Goal: Browse casually

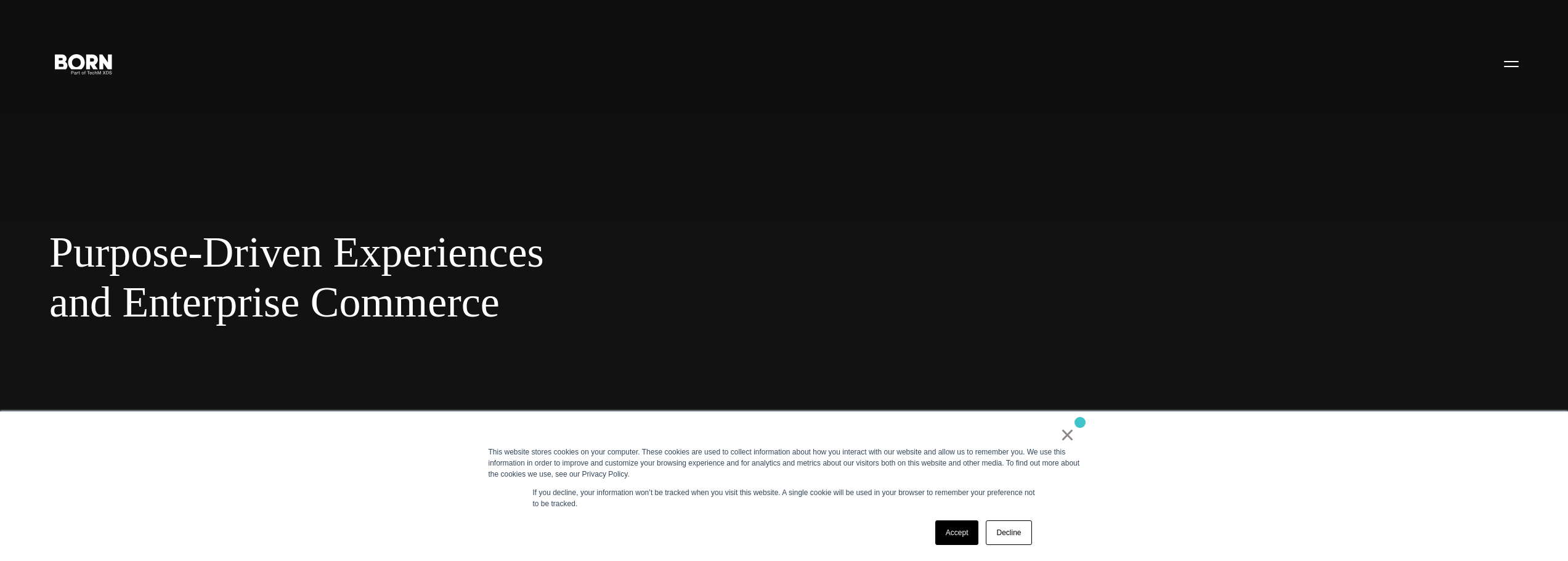
click at [1080, 423] on div "× This website stores cookies on your computer. These cookies are used to colle…" at bounding box center [784, 486] width 616 height 149
click at [1072, 430] on link "×" at bounding box center [1067, 434] width 15 height 11
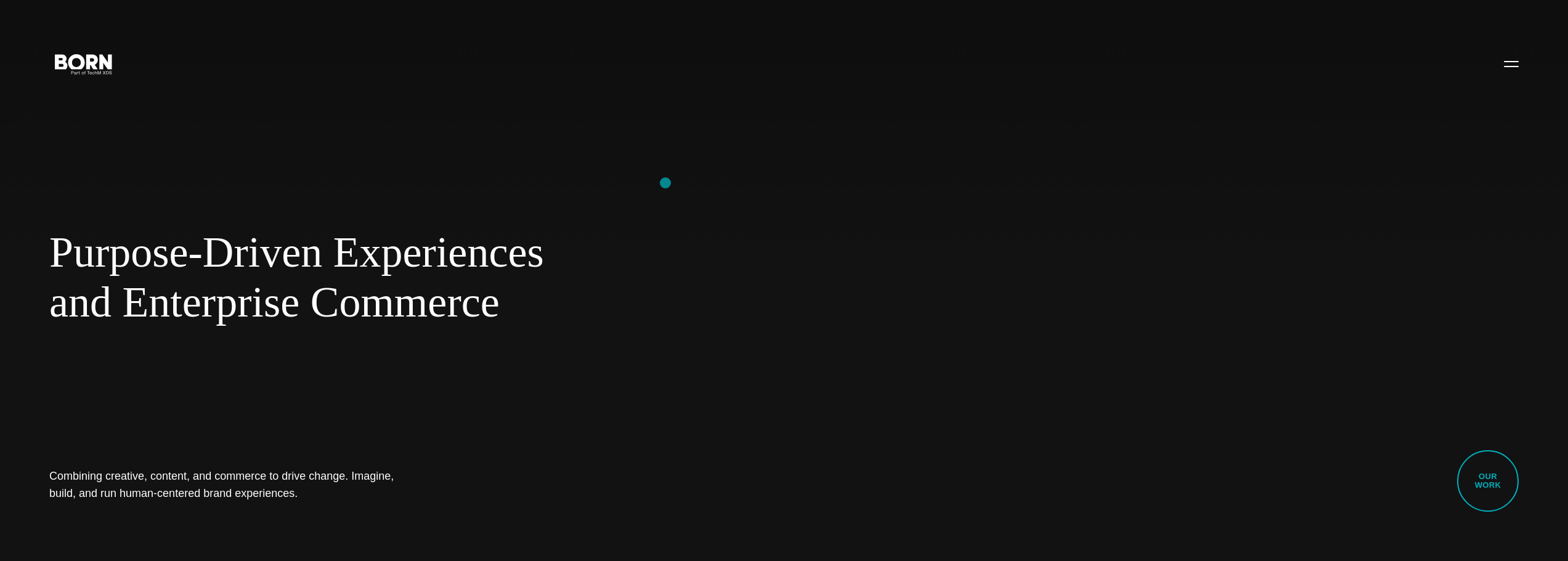
drag, startPoint x: 650, startPoint y: 193, endPoint x: 616, endPoint y: 257, distance: 72.5
click at [616, 255] on div "Purpose-Driven Experiences and Enterprise Commerce Combining creative, content,…" at bounding box center [784, 280] width 1568 height 561
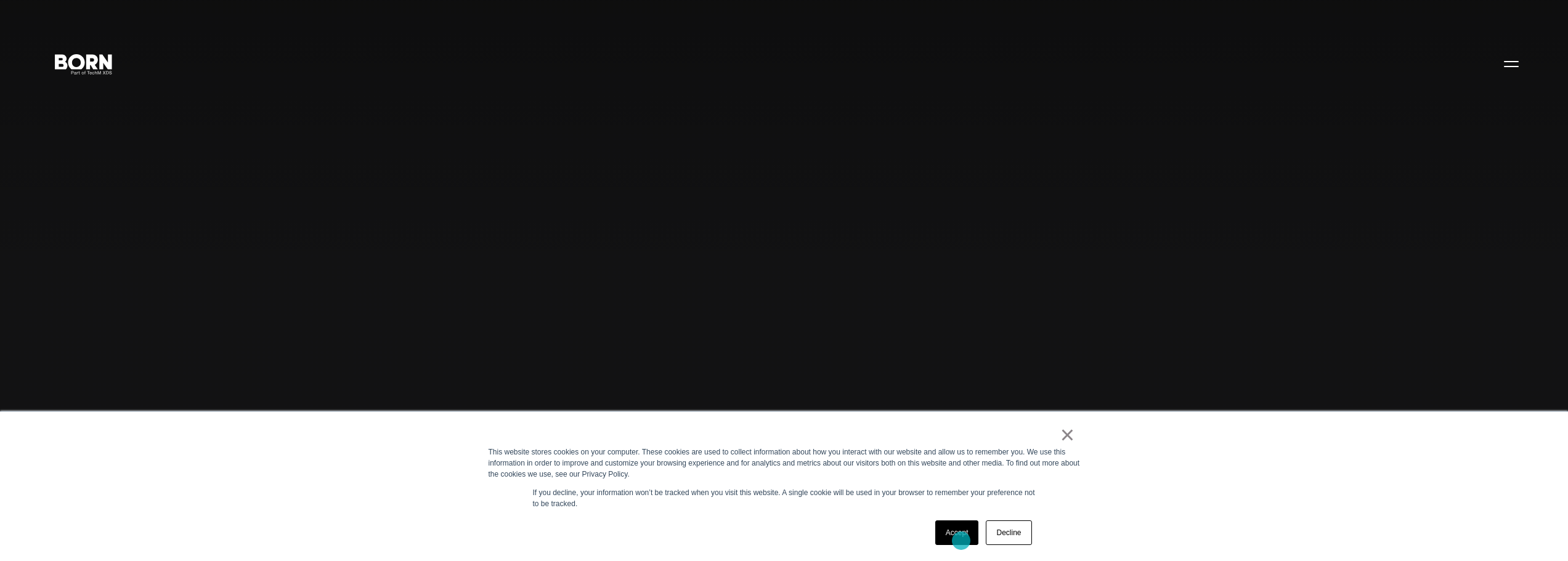
click at [959, 543] on link "Accept" at bounding box center [957, 533] width 44 height 25
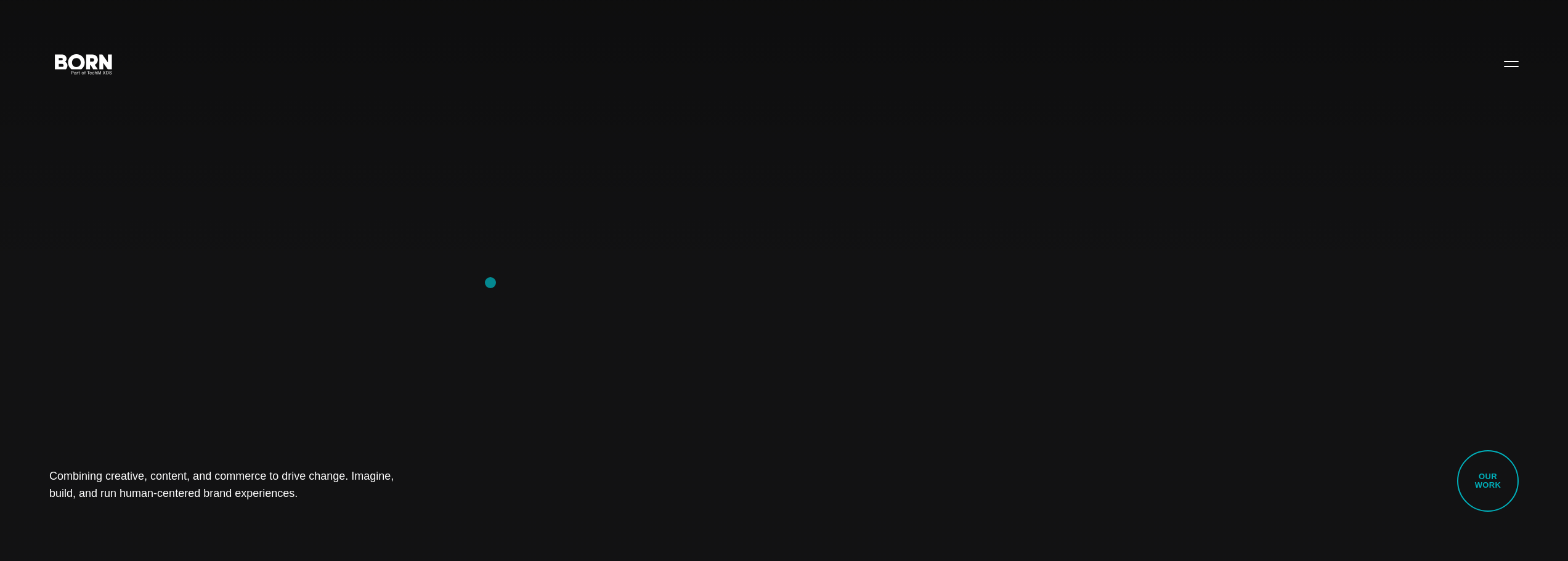
drag, startPoint x: 508, startPoint y: 448, endPoint x: 479, endPoint y: 270, distance: 180.3
